Goal: Information Seeking & Learning: Learn about a topic

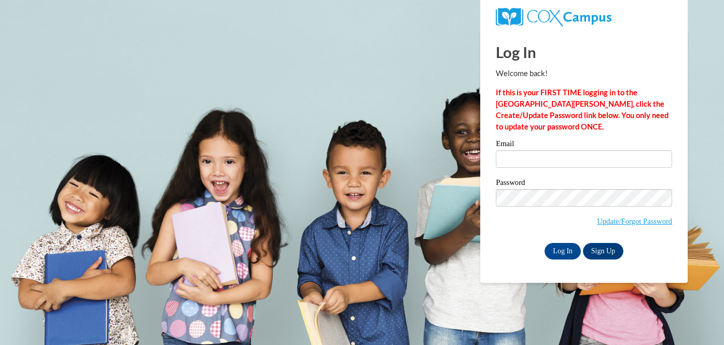
click at [526, 154] on input "Email" at bounding box center [584, 159] width 176 height 18
type input "[EMAIL_ADDRESS][DOMAIN_NAME]"
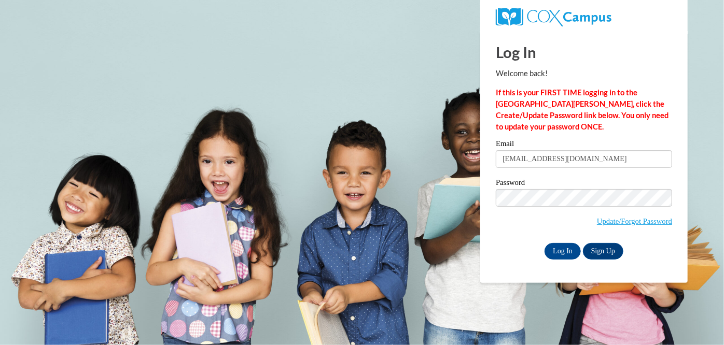
click at [537, 208] on span "Update/Forgot Password" at bounding box center [584, 210] width 176 height 43
click at [572, 245] on input "Log In" at bounding box center [562, 251] width 36 height 17
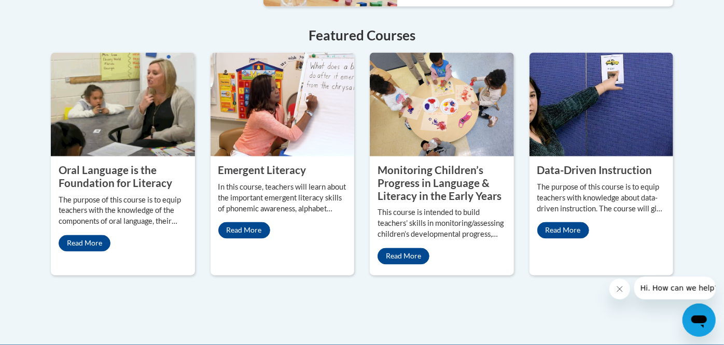
scroll to position [934, 0]
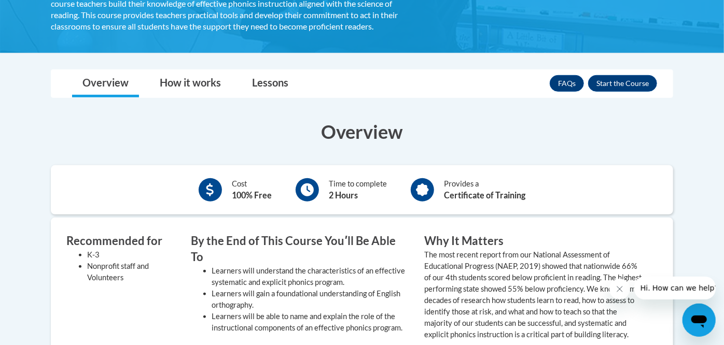
scroll to position [274, 0]
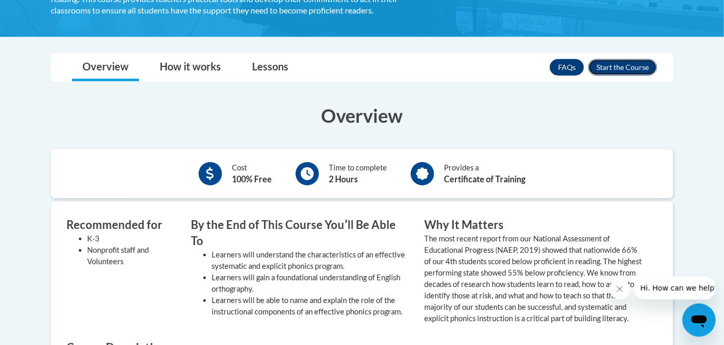
click at [620, 61] on button "Enroll" at bounding box center [622, 67] width 69 height 17
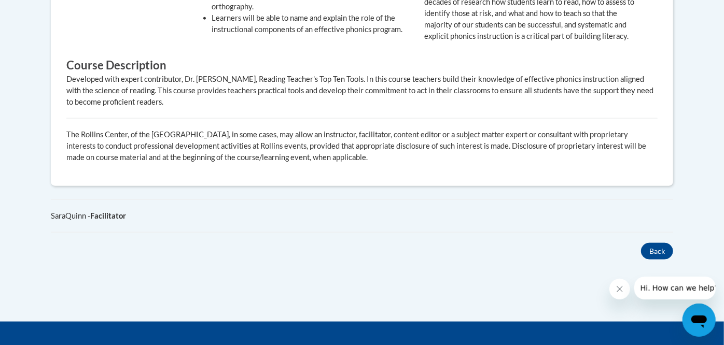
scroll to position [558, 0]
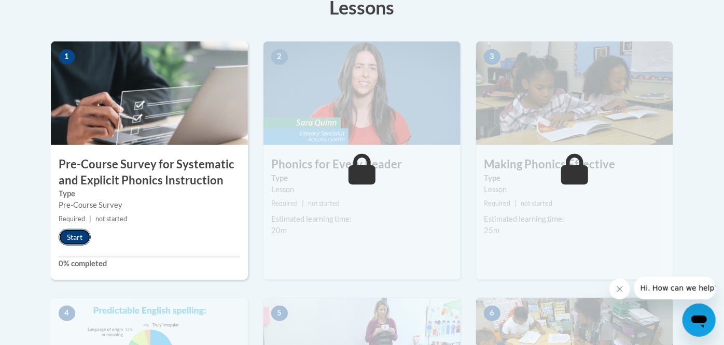
click at [85, 232] on button "Start" at bounding box center [75, 237] width 32 height 17
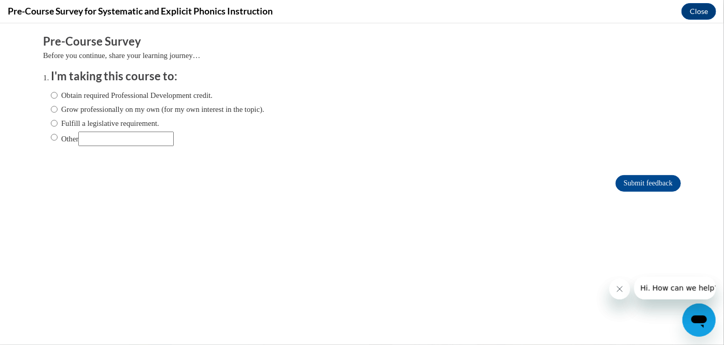
click at [118, 111] on label "Grow professionally on my own (for my own interest in the topic)." at bounding box center [158, 108] width 214 height 11
click at [58, 111] on input "Grow professionally on my own (for my own interest in the topic)." at bounding box center [54, 108] width 7 height 11
radio input "true"
click at [120, 94] on label "Obtain required Professional Development credit." at bounding box center [132, 94] width 162 height 11
click at [58, 94] on input "Obtain required Professional Development credit." at bounding box center [54, 94] width 7 height 11
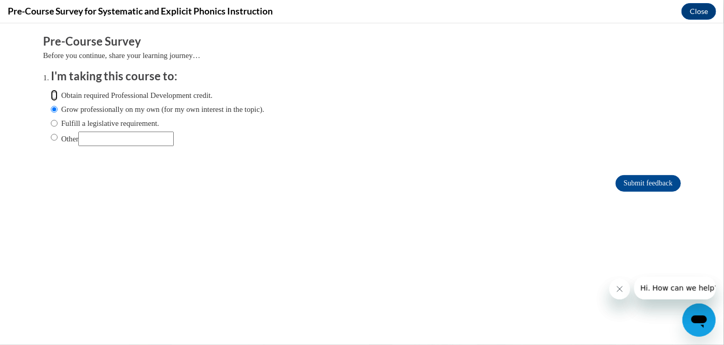
radio input "true"
click at [643, 192] on form "Pre-Course Survey Before you continue, share your learning journey… I'm taking …" at bounding box center [362, 117] width 638 height 169
click at [643, 189] on input "Submit feedback" at bounding box center [647, 183] width 65 height 17
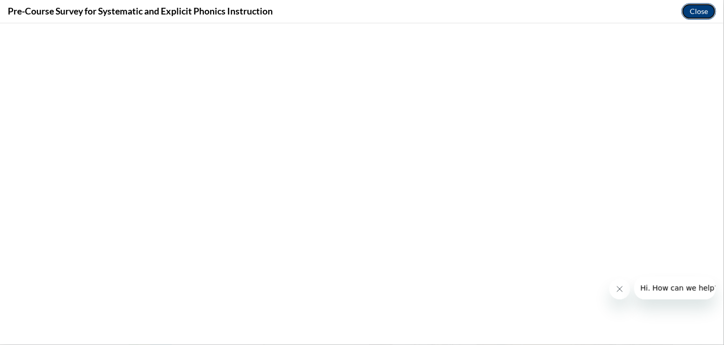
click at [702, 11] on button "Close" at bounding box center [698, 11] width 35 height 17
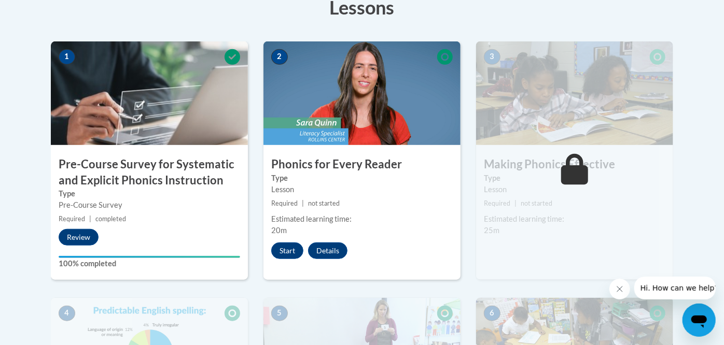
click at [287, 240] on div "2 Phonics for Every Reader Type Lesson Required | not started Estimated learnin…" at bounding box center [361, 160] width 197 height 239
click at [290, 248] on button "Start" at bounding box center [287, 251] width 32 height 17
